Goal: Task Accomplishment & Management: Complete application form

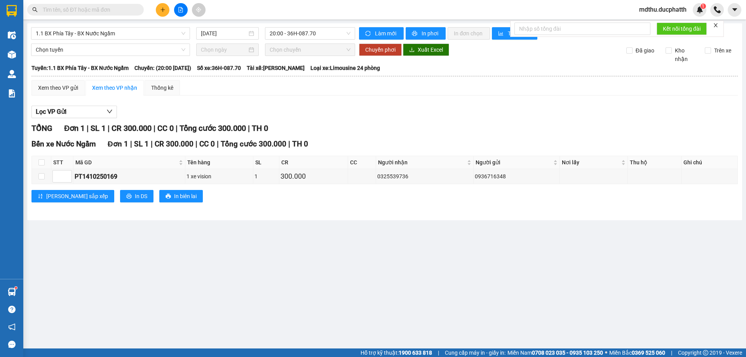
click at [112, 11] on input "text" at bounding box center [89, 9] width 92 height 9
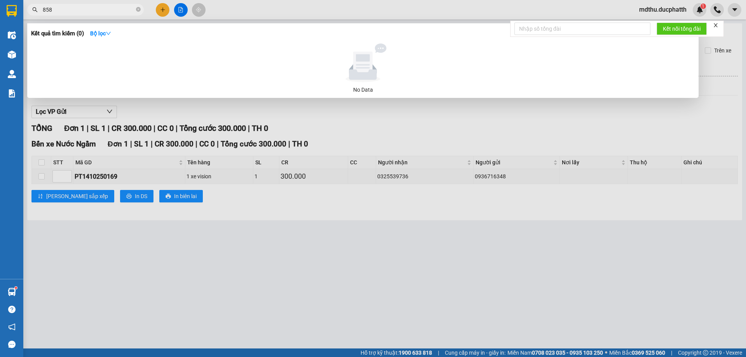
type input "858"
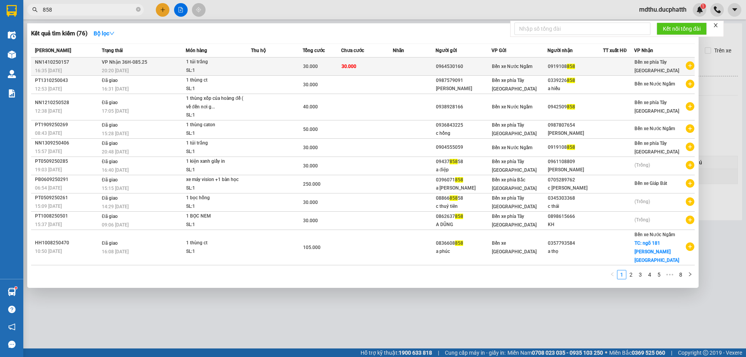
click at [439, 68] on div "0964530160" at bounding box center [463, 67] width 55 height 8
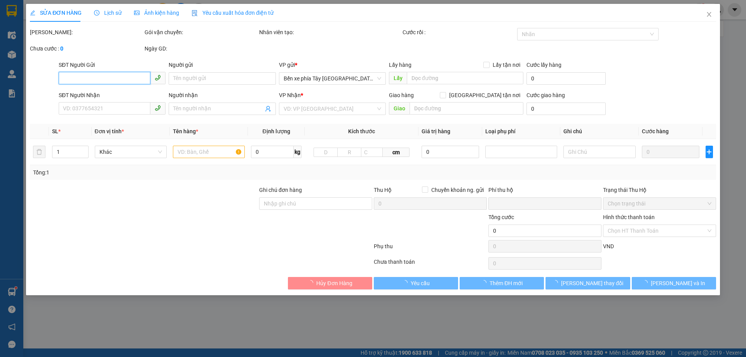
type input "0964530160"
type input "0919108858"
type input "0"
type input "30.000"
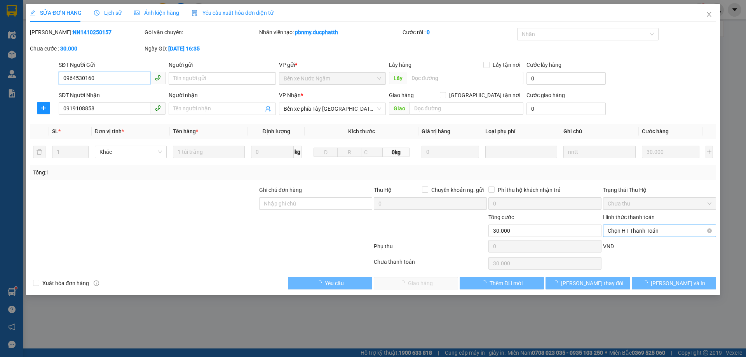
click at [634, 230] on span "Chọn HT Thanh Toán" at bounding box center [660, 231] width 104 height 12
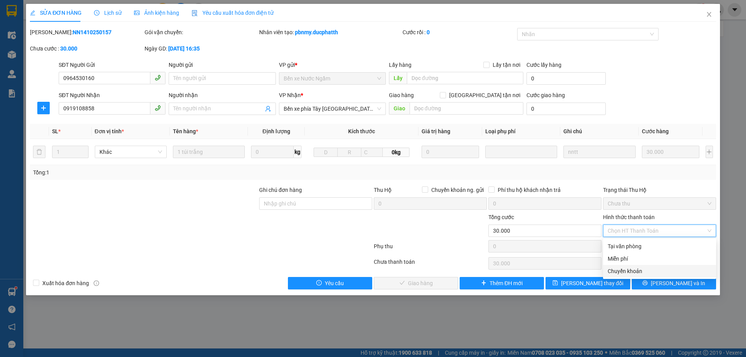
click at [631, 272] on div "Chuyển khoản" at bounding box center [660, 271] width 104 height 9
type input "0"
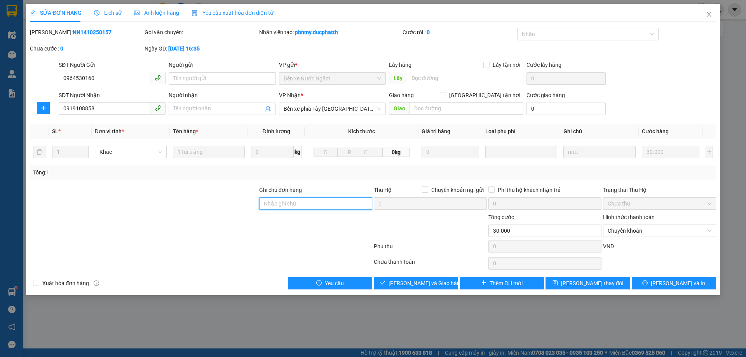
click at [324, 205] on input "Ghi chú đơn hàng" at bounding box center [315, 203] width 113 height 12
type input "ck 20h42 vtin 14/10"
click at [422, 283] on span "[PERSON_NAME] và Giao hàng" at bounding box center [426, 283] width 75 height 9
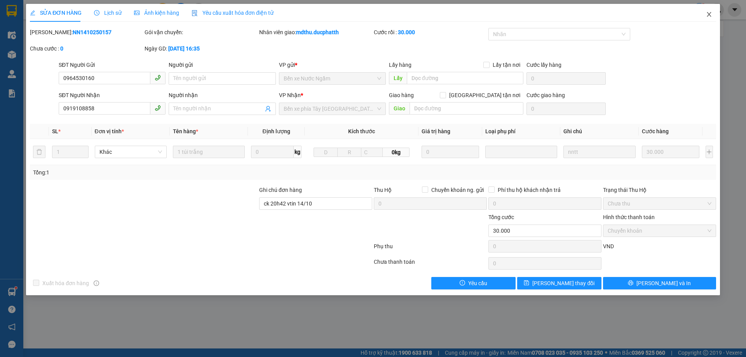
drag, startPoint x: 714, startPoint y: 16, endPoint x: 704, endPoint y: 13, distance: 10.1
click at [712, 16] on span "Close" at bounding box center [709, 15] width 22 height 22
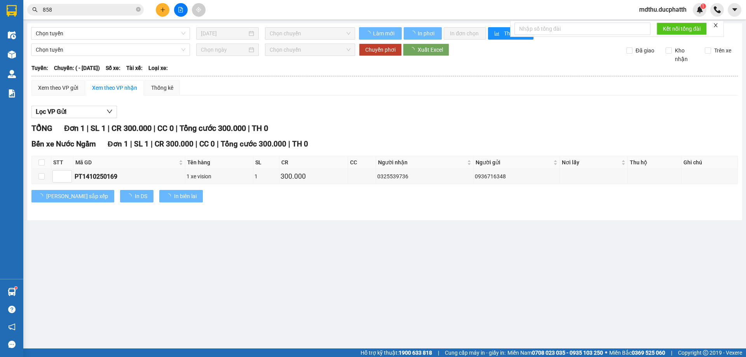
click at [672, 11] on span "mdthu.ducphatth" at bounding box center [663, 10] width 60 height 10
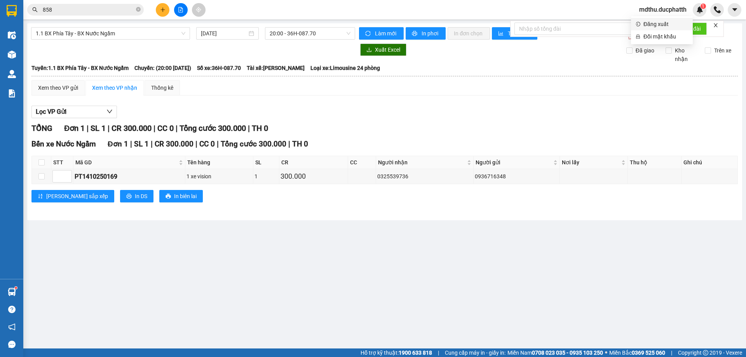
click at [651, 30] on li "Đăng xuất" at bounding box center [662, 24] width 62 height 12
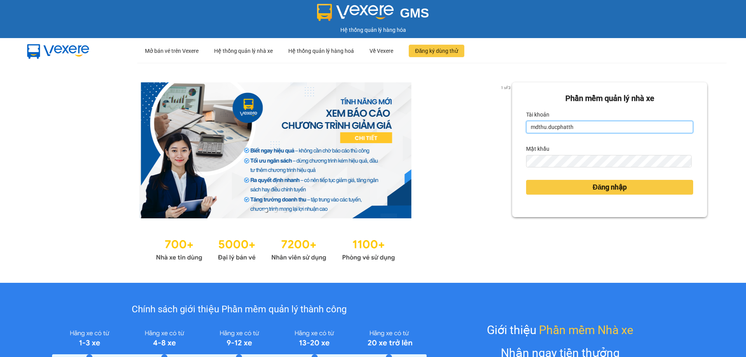
click at [591, 128] on input "mdthu.ducphatth" at bounding box center [609, 127] width 167 height 12
type input "tthngoc.ducphatth"
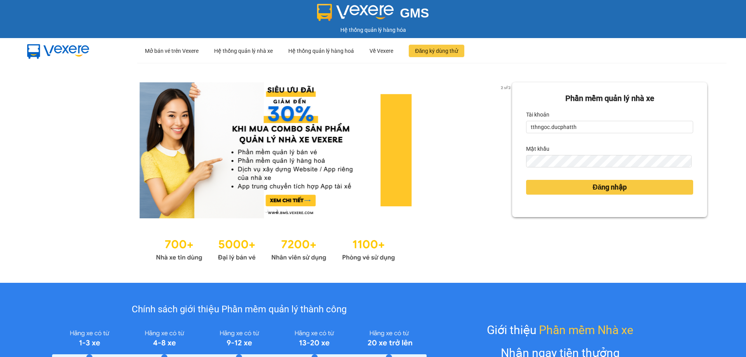
drag, startPoint x: 595, startPoint y: 132, endPoint x: 515, endPoint y: 138, distance: 80.6
click at [515, 138] on div "Phần mềm quản lý nhà xe Tài khoản tthngoc.ducphatth Mật khẩu Đăng nhập" at bounding box center [609, 149] width 195 height 135
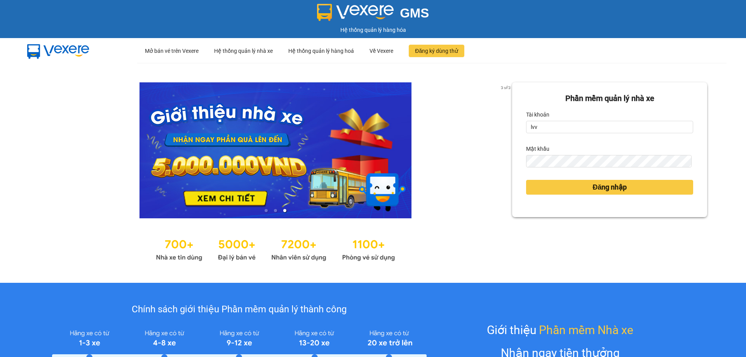
type input "lvvu.ducphatth"
click at [549, 191] on button "Đăng nhập" at bounding box center [609, 187] width 167 height 15
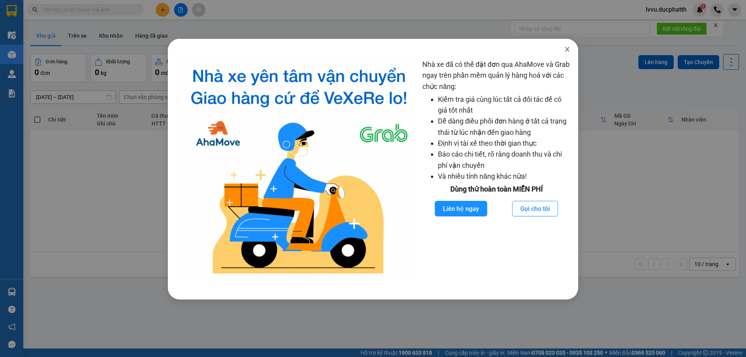
click at [572, 52] on span "Close" at bounding box center [568, 50] width 22 height 22
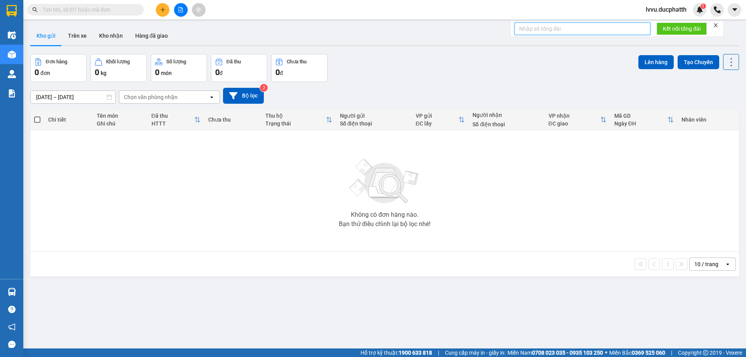
click at [566, 31] on input "text" at bounding box center [583, 29] width 136 height 12
type input "120"
click at [667, 27] on span "Kết nối tổng đài" at bounding box center [682, 28] width 38 height 9
click at [672, 23] on button "Kết nối tổng đài" at bounding box center [682, 29] width 50 height 12
click at [677, 29] on span "Kết nối tổng đài" at bounding box center [682, 28] width 38 height 9
